Goal: Task Accomplishment & Management: Complete application form

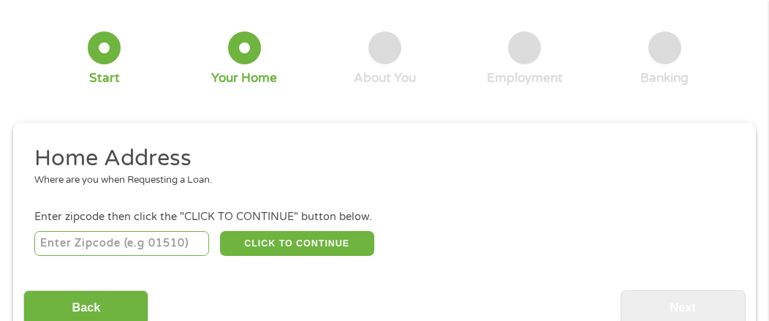
scroll to position [154, 0]
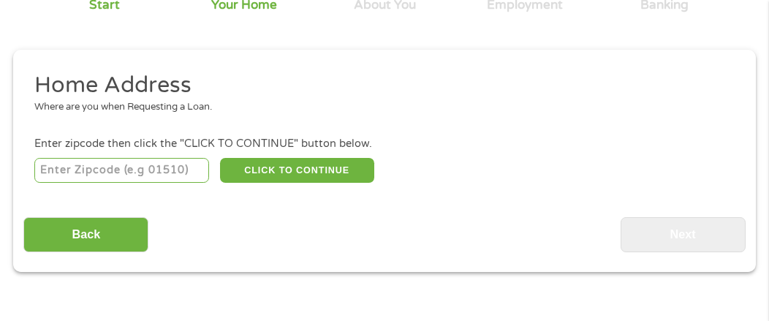
click at [94, 170] on input "number" at bounding box center [121, 170] width 175 height 25
type input "60030"
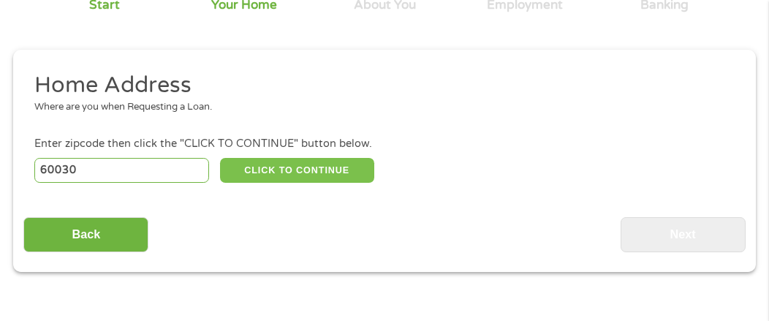
click at [271, 164] on button "CLICK TO CONTINUE" at bounding box center [297, 170] width 154 height 25
type input "60030"
type input "Grayslake"
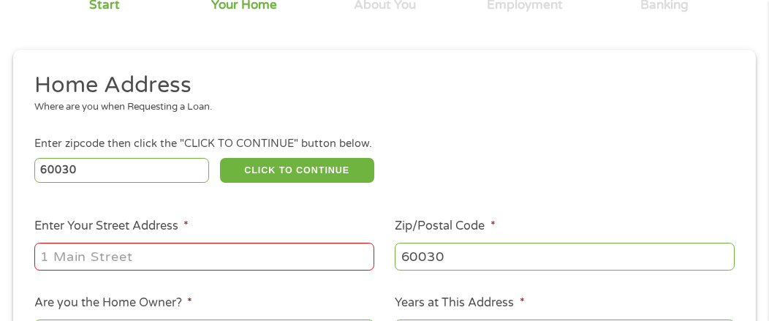
click at [178, 259] on input "Enter Your Street Address *" at bounding box center [204, 257] width 340 height 28
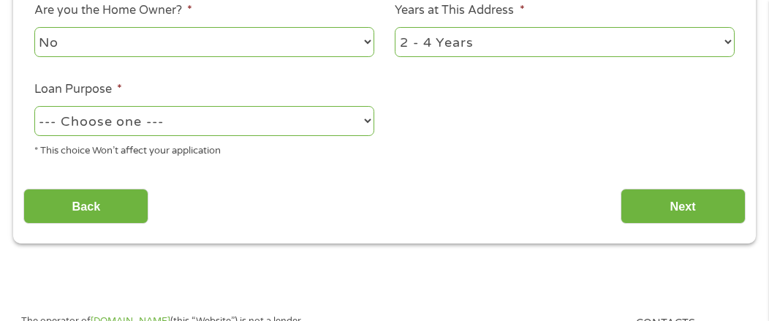
scroll to position [373, 0]
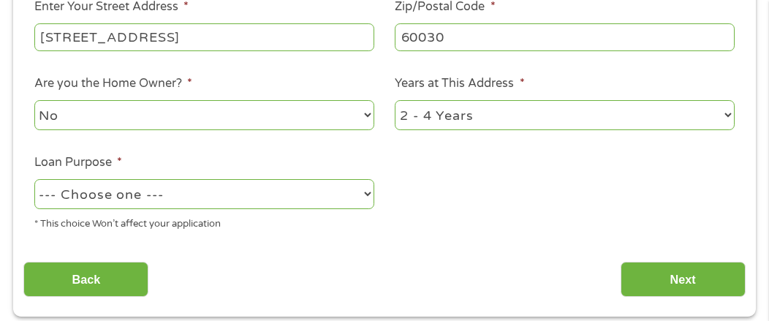
type input "[STREET_ADDRESS]"
click at [165, 197] on select "--- Choose one --- Pay Bills Debt Consolidation Home Improvement Major Purchase…" at bounding box center [204, 194] width 340 height 30
select select "carloan"
click at [34, 180] on select "--- Choose one --- Pay Bills Debt Consolidation Home Improvement Major Purchase…" at bounding box center [204, 194] width 340 height 30
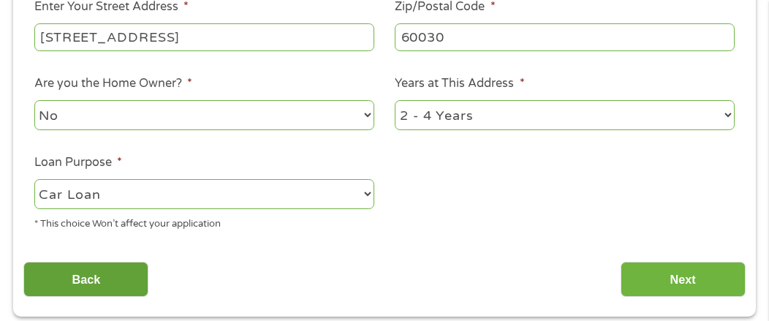
click at [101, 275] on input "Back" at bounding box center [85, 280] width 125 height 36
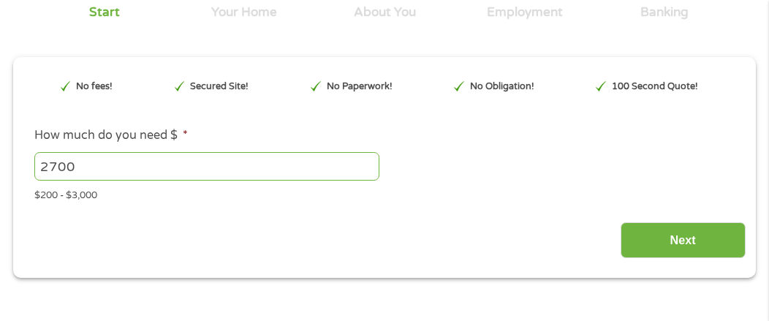
scroll to position [219, 0]
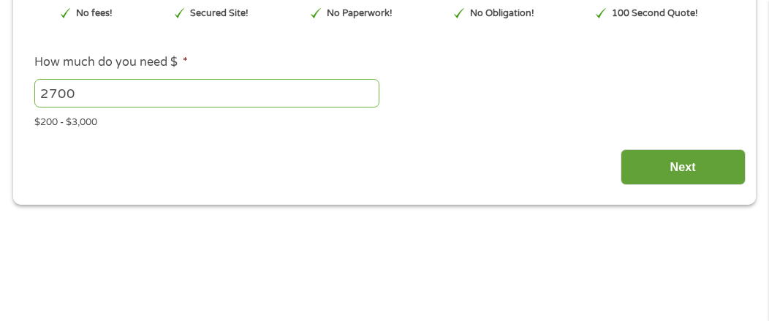
click at [695, 163] on input "Next" at bounding box center [683, 167] width 125 height 36
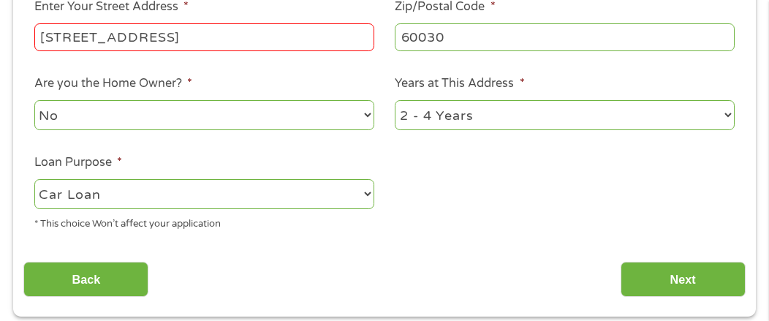
scroll to position [446, 0]
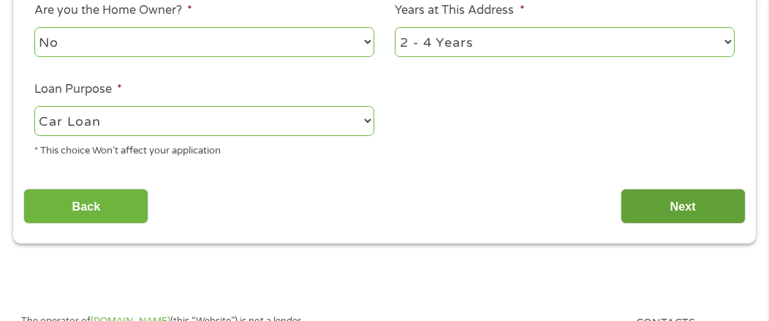
click at [681, 198] on input "Next" at bounding box center [683, 207] width 125 height 36
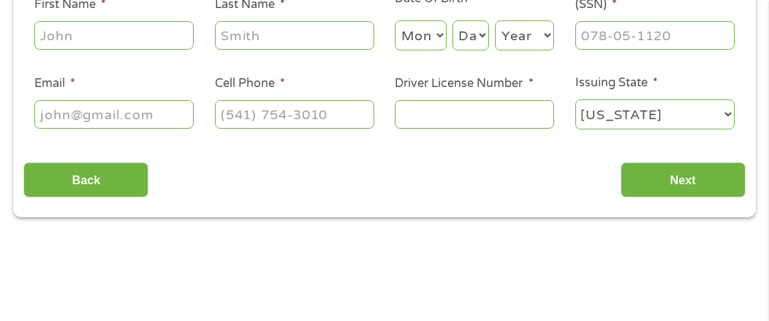
scroll to position [146, 0]
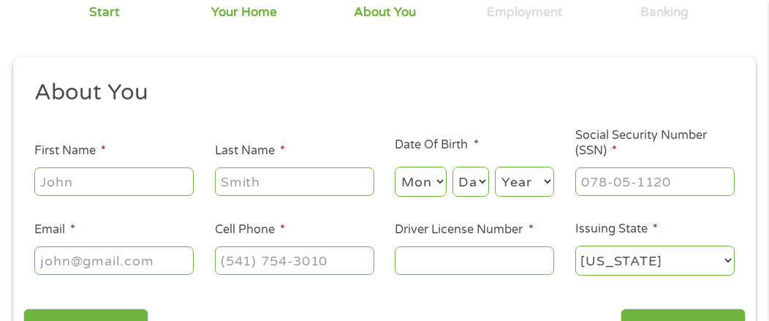
click at [107, 185] on input "First Name *" at bounding box center [113, 181] width 159 height 28
type input "[PERSON_NAME]"
type input "[EMAIL_ADDRESS][DOMAIN_NAME]"
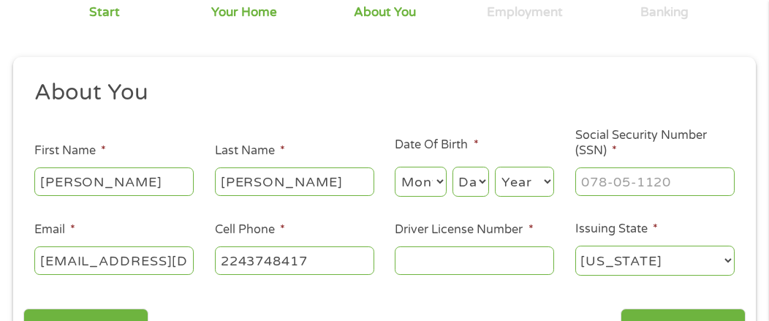
type input "[PHONE_NUMBER]"
click at [421, 184] on select "Month 1 2 3 4 5 6 7 8 9 10 11 12" at bounding box center [421, 182] width 52 height 30
select select "2"
click at [395, 167] on select "Month 1 2 3 4 5 6 7 8 9 10 11 12" at bounding box center [421, 182] width 52 height 30
click at [470, 181] on select "Day 1 2 3 4 5 6 7 8 9 10 11 12 13 14 15 16 17 18 19 20 21 22 23 24 25 26 27 28 …" at bounding box center [471, 182] width 37 height 30
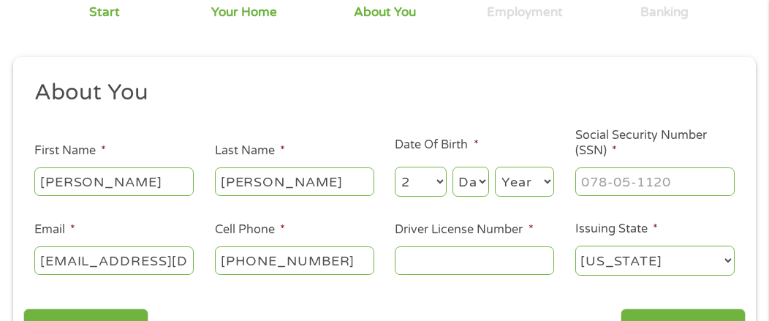
select select "8"
click at [453, 167] on select "Day 1 2 3 4 5 6 7 8 9 10 11 12 13 14 15 16 17 18 19 20 21 22 23 24 25 26 27 28 …" at bounding box center [471, 182] width 37 height 30
click at [508, 178] on select "Year [DATE] 2006 2005 2004 2003 2002 2001 2000 1999 1998 1997 1996 1995 1994 19…" at bounding box center [524, 182] width 59 height 30
select select "1949"
click at [495, 167] on select "Year [DATE] 2006 2005 2004 2003 2002 2001 2000 1999 1998 1997 1996 1995 1994 19…" at bounding box center [524, 182] width 59 height 30
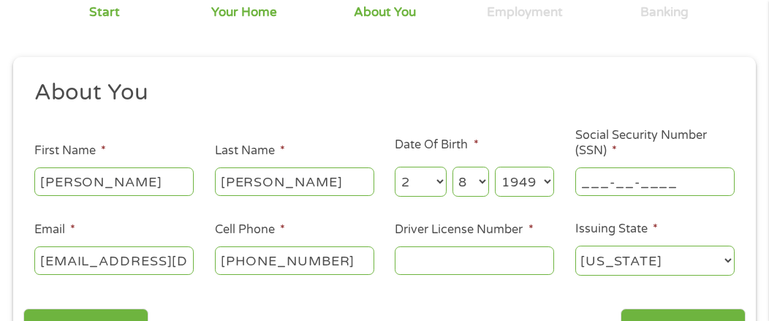
click at [670, 184] on input "___-__-____" at bounding box center [654, 181] width 159 height 28
type input "355-40-1161"
click at [439, 258] on input "Driver License Number *" at bounding box center [474, 260] width 159 height 28
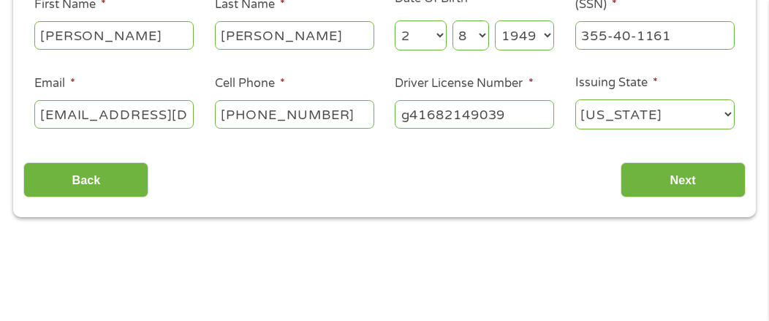
scroll to position [366, 0]
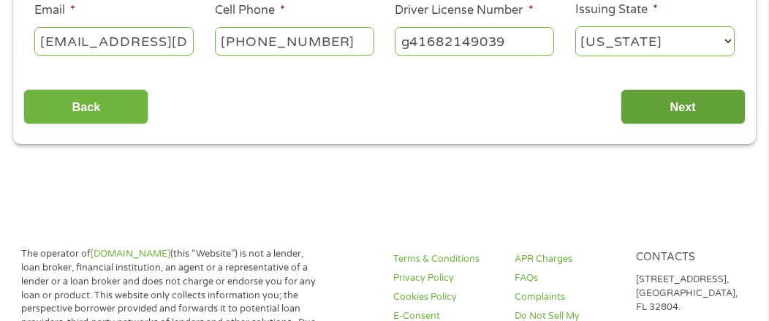
type input "g41682149039"
click at [684, 100] on input "Next" at bounding box center [683, 107] width 125 height 36
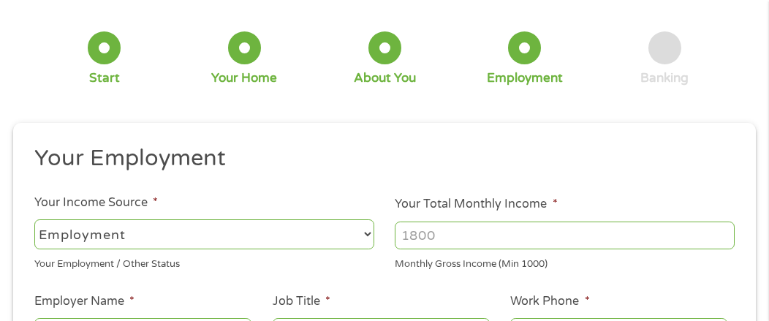
scroll to position [154, 0]
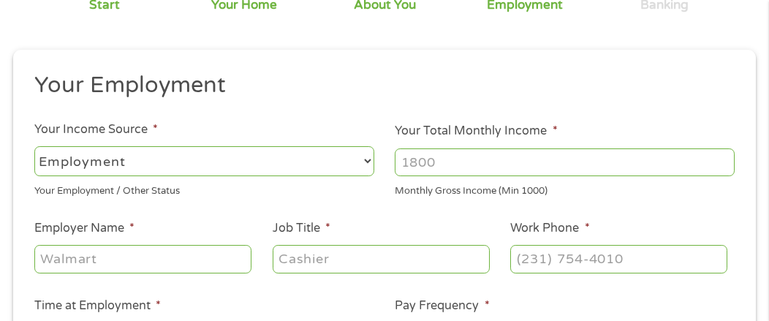
click at [245, 153] on select "--- Choose one --- Employment [DEMOGRAPHIC_DATA] Benefits" at bounding box center [204, 161] width 340 height 30
select select "benefits"
click at [34, 146] on select "--- Choose one --- Employment [DEMOGRAPHIC_DATA] Benefits" at bounding box center [204, 161] width 340 height 30
type input "Other"
type input "[PHONE_NUMBER]"
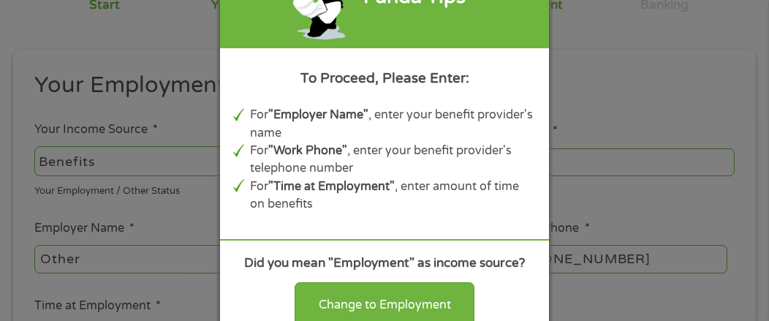
click at [551, 87] on div "Panda Tips To Proceed, Please Enter: For "Employer Name" , enter your benefit p…" at bounding box center [384, 160] width 769 height 321
click at [567, 58] on div "Panda Tips To Proceed, Please Enter: For "Employer Name" , enter your benefit p…" at bounding box center [384, 160] width 769 height 321
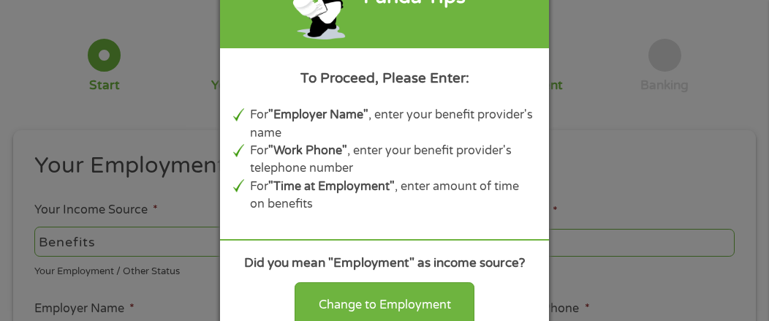
scroll to position [146, 0]
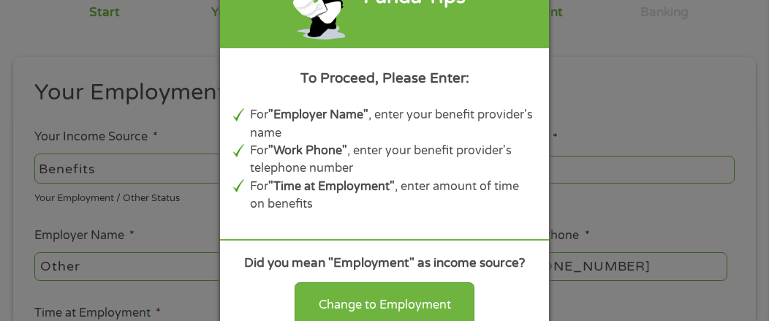
click at [88, 260] on div "Panda Tips To Proceed, Please Enter: For "Employer Name" , enter your benefit p…" at bounding box center [384, 160] width 769 height 321
click at [82, 268] on div "Panda Tips To Proceed, Please Enter: For "Employer Name" , enter your benefit p…" at bounding box center [384, 160] width 769 height 321
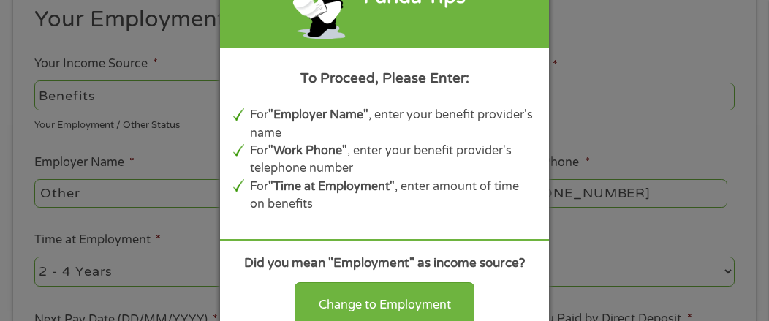
click at [94, 186] on div "Panda Tips To Proceed, Please Enter: For "Employer Name" , enter your benefit p…" at bounding box center [384, 160] width 769 height 321
click at [102, 189] on div "Panda Tips To Proceed, Please Enter: For "Employer Name" , enter your benefit p…" at bounding box center [384, 160] width 769 height 321
click at [269, 265] on div "Did you mean "Employment" as income source?" at bounding box center [384, 263] width 303 height 19
click at [91, 118] on div "Panda Tips To Proceed, Please Enter: For "Employer Name" , enter your benefit p…" at bounding box center [384, 160] width 769 height 321
click at [96, 127] on div "Panda Tips To Proceed, Please Enter: For "Employer Name" , enter your benefit p…" at bounding box center [384, 160] width 769 height 321
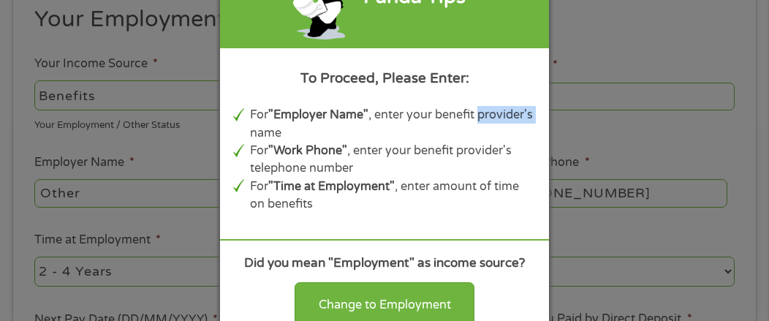
click at [96, 127] on div "Panda Tips To Proceed, Please Enter: For "Employer Name" , enter your benefit p…" at bounding box center [384, 160] width 769 height 321
click at [97, 127] on div "Panda Tips To Proceed, Please Enter: For "Employer Name" , enter your benefit p…" at bounding box center [384, 160] width 769 height 321
click at [102, 89] on div "Panda Tips To Proceed, Please Enter: For "Employer Name" , enter your benefit p…" at bounding box center [384, 160] width 769 height 321
click at [101, 90] on div "Panda Tips To Proceed, Please Enter: For "Employer Name" , enter your benefit p…" at bounding box center [384, 160] width 769 height 321
click at [108, 90] on div "Panda Tips To Proceed, Please Enter: For "Employer Name" , enter your benefit p…" at bounding box center [384, 160] width 769 height 321
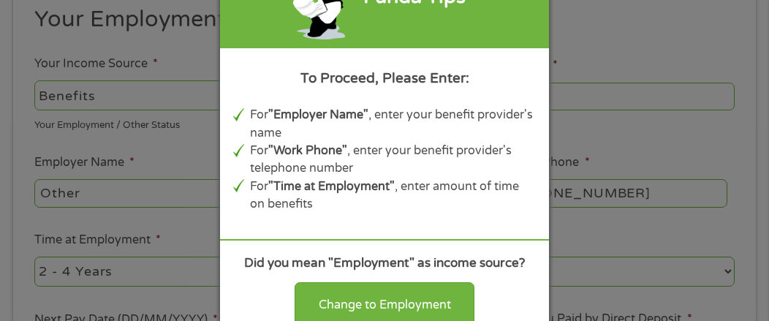
click at [132, 58] on div "Panda Tips To Proceed, Please Enter: For "Employer Name" , enter your benefit p…" at bounding box center [384, 160] width 769 height 321
